Goal: Information Seeking & Learning: Learn about a topic

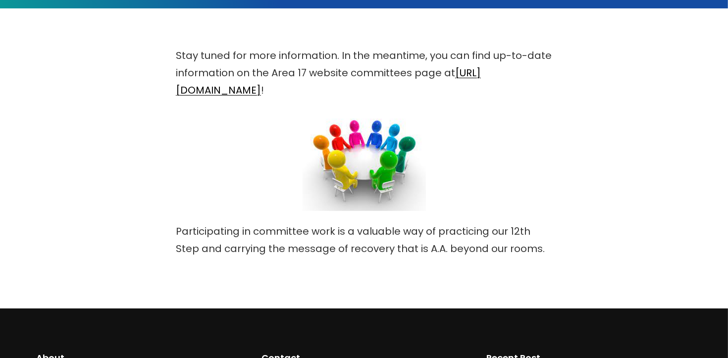
scroll to position [232, 0]
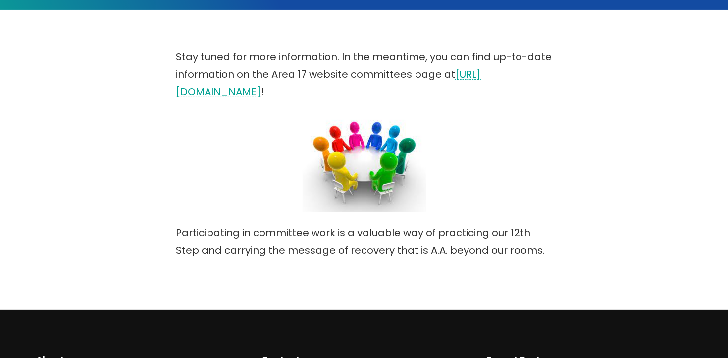
click at [288, 90] on link "https://area17aa.org/area-committees" at bounding box center [328, 82] width 305 height 31
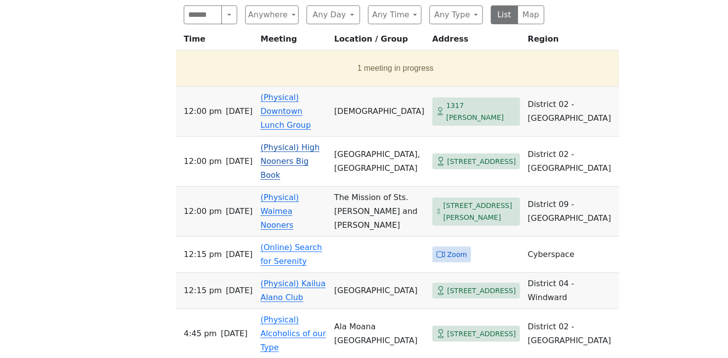
scroll to position [409, 0]
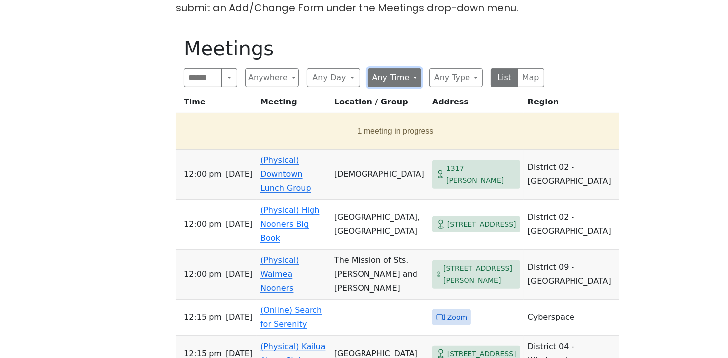
click at [415, 75] on button "Any Time" at bounding box center [394, 77] width 53 height 19
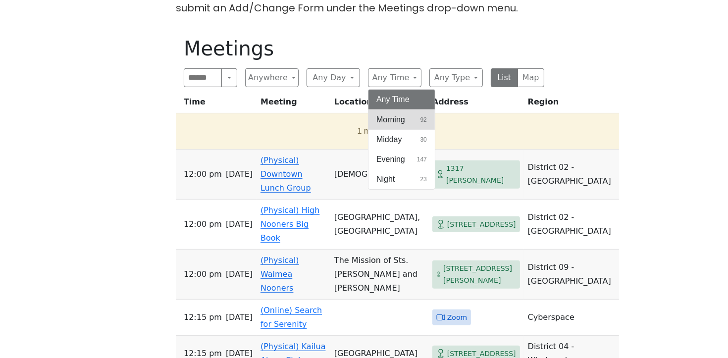
click at [391, 119] on span "Morning" at bounding box center [390, 120] width 29 height 12
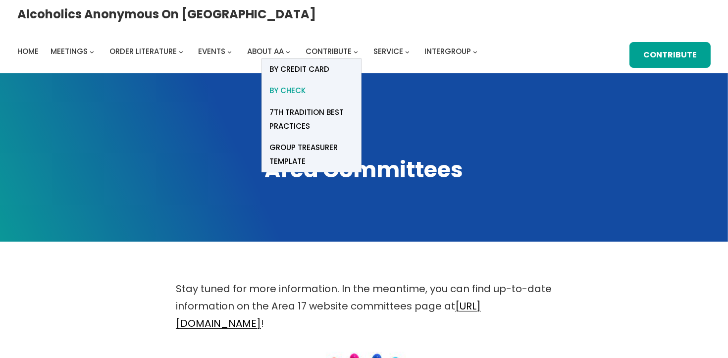
click at [306, 84] on span "BY CHECK" at bounding box center [287, 91] width 36 height 14
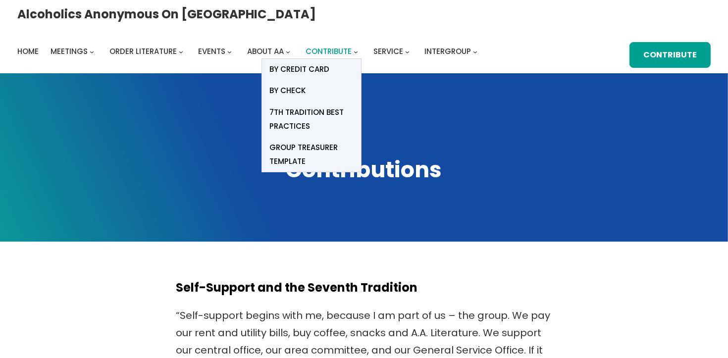
click at [352, 46] on span "Contribute" at bounding box center [329, 51] width 46 height 10
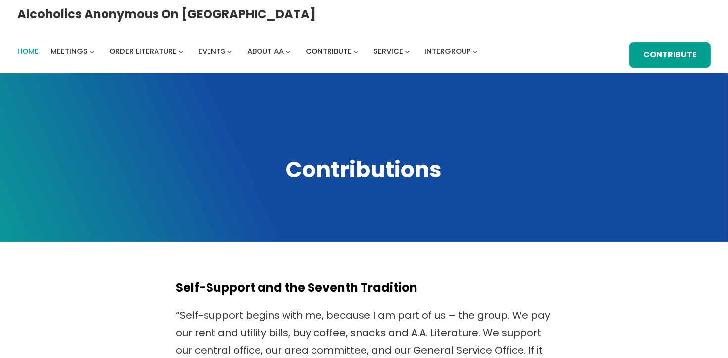
click at [39, 46] on span "Home" at bounding box center [27, 51] width 21 height 10
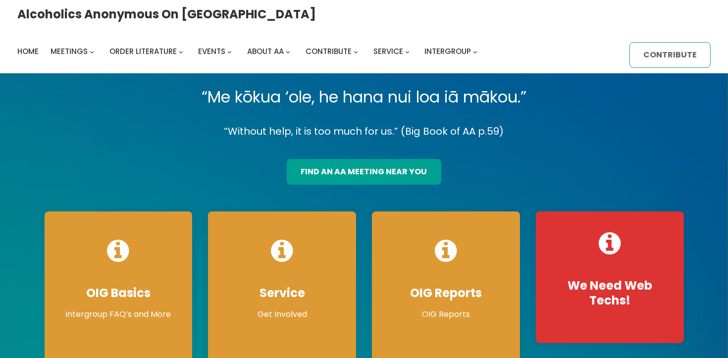
click at [629, 52] on link "Contribute" at bounding box center [669, 55] width 81 height 26
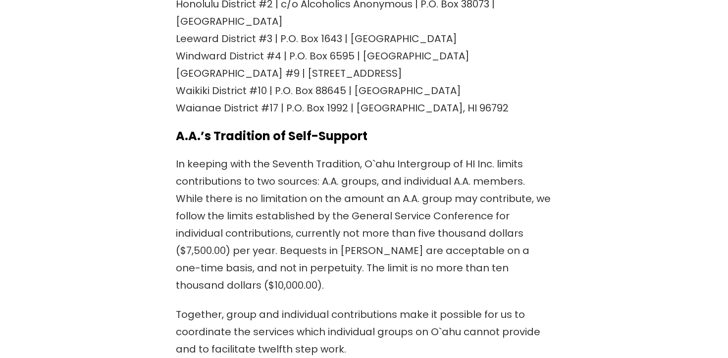
scroll to position [1036, 0]
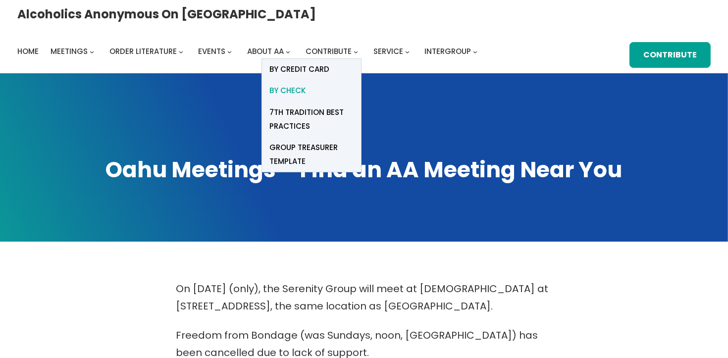
click at [306, 84] on span "BY CHECK" at bounding box center [287, 91] width 36 height 14
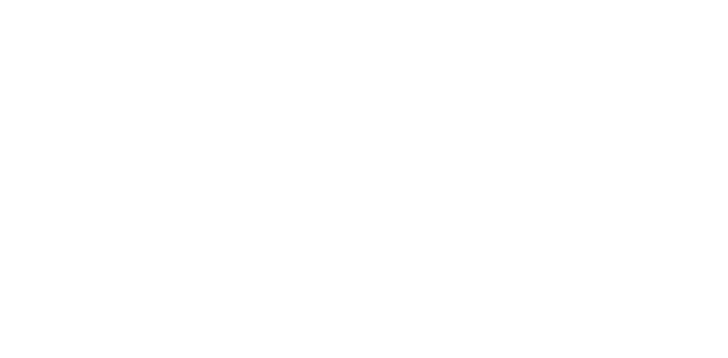
scroll to position [326, 0]
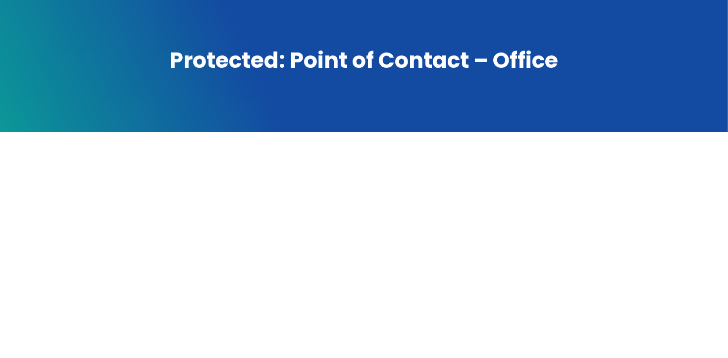
scroll to position [174, 0]
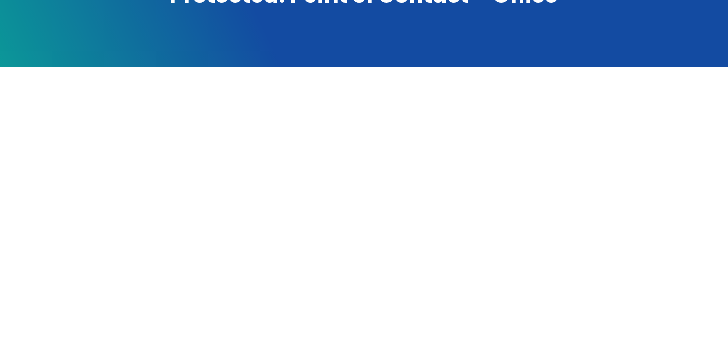
click at [89, 204] on div at bounding box center [364, 282] width 655 height 352
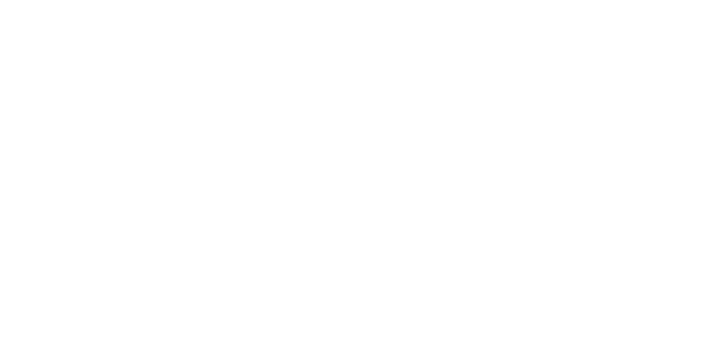
scroll to position [260, 0]
drag, startPoint x: 134, startPoint y: 57, endPoint x: 135, endPoint y: 52, distance: 5.1
click at [135, 56] on div at bounding box center [364, 196] width 655 height 352
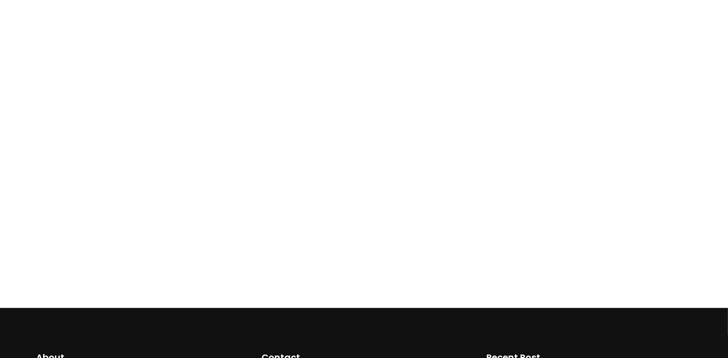
scroll to position [285, 0]
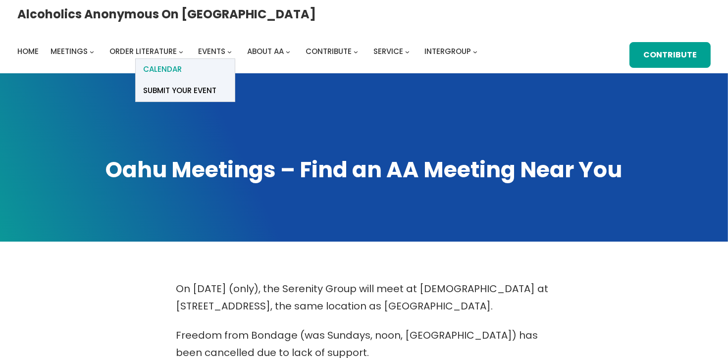
click at [235, 59] on link "Calendar" at bounding box center [185, 69] width 99 height 21
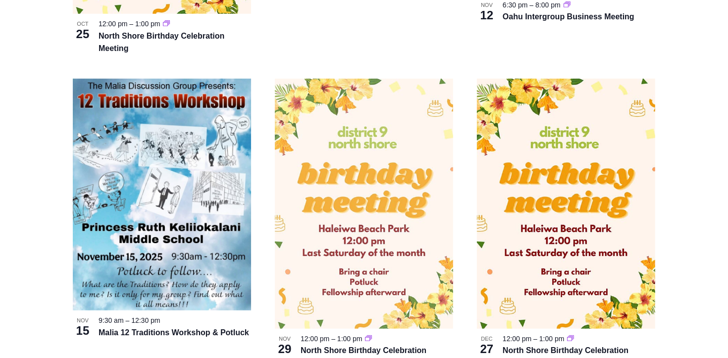
scroll to position [894, 0]
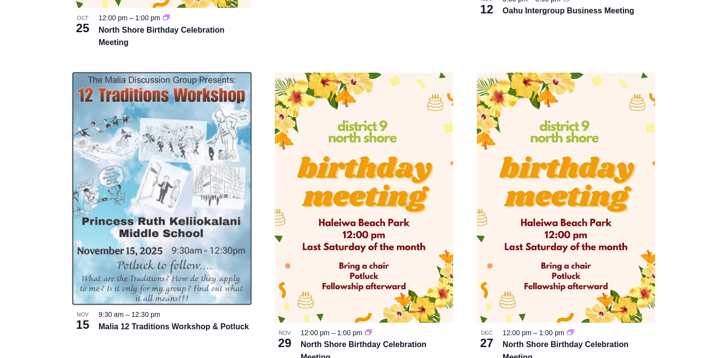
drag, startPoint x: 184, startPoint y: 147, endPoint x: 477, endPoint y: 39, distance: 312.4
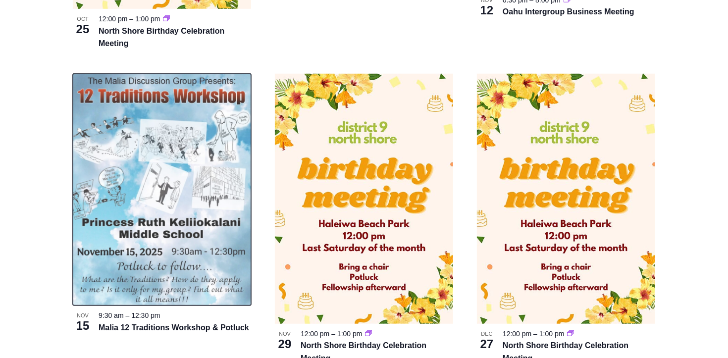
scroll to position [890, 0]
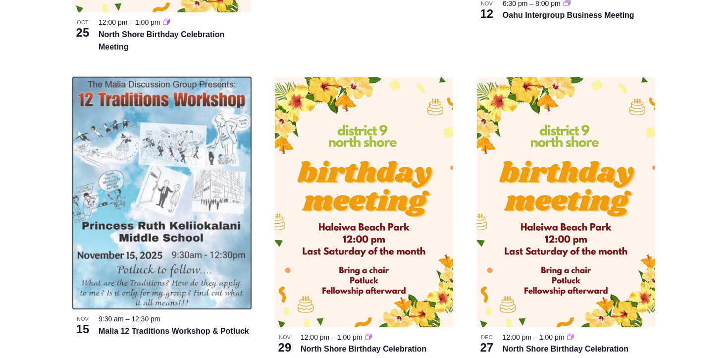
click at [156, 187] on img at bounding box center [162, 193] width 178 height 232
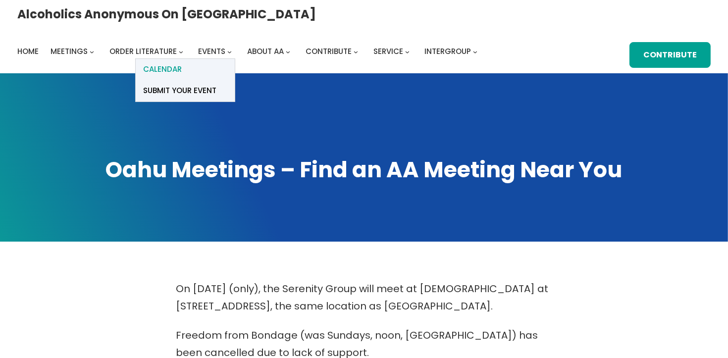
click at [182, 62] on span "Calendar" at bounding box center [162, 69] width 39 height 14
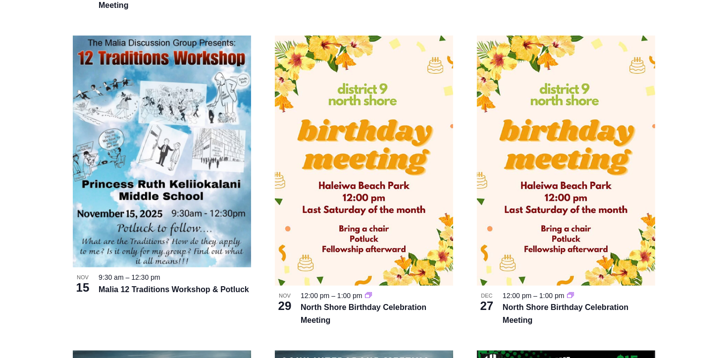
scroll to position [879, 0]
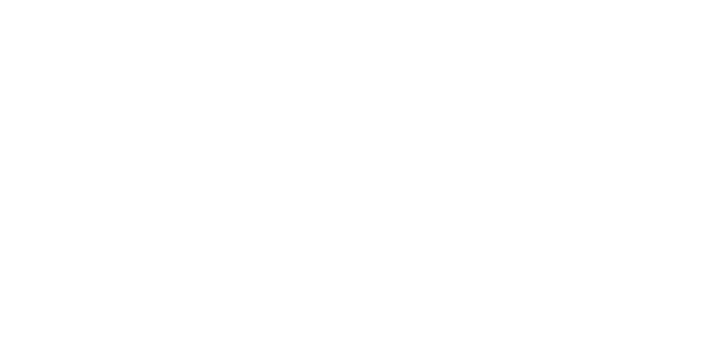
scroll to position [289, 0]
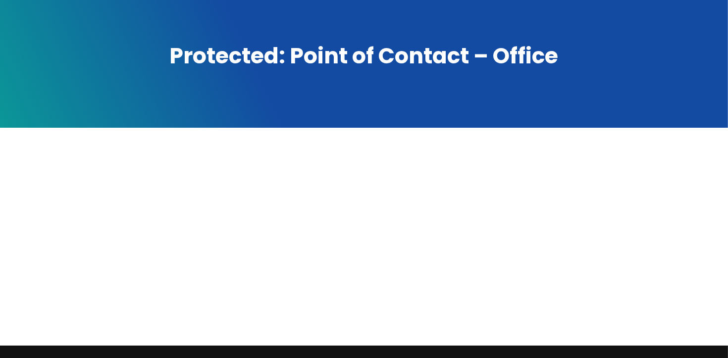
scroll to position [97, 0]
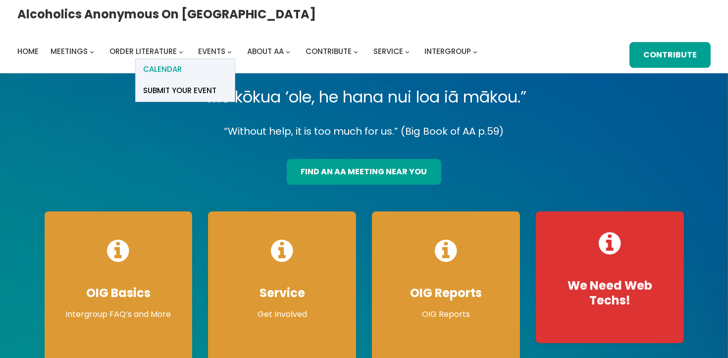
click at [182, 62] on span "Calendar" at bounding box center [162, 69] width 39 height 14
